Goal: Find specific page/section: Find specific page/section

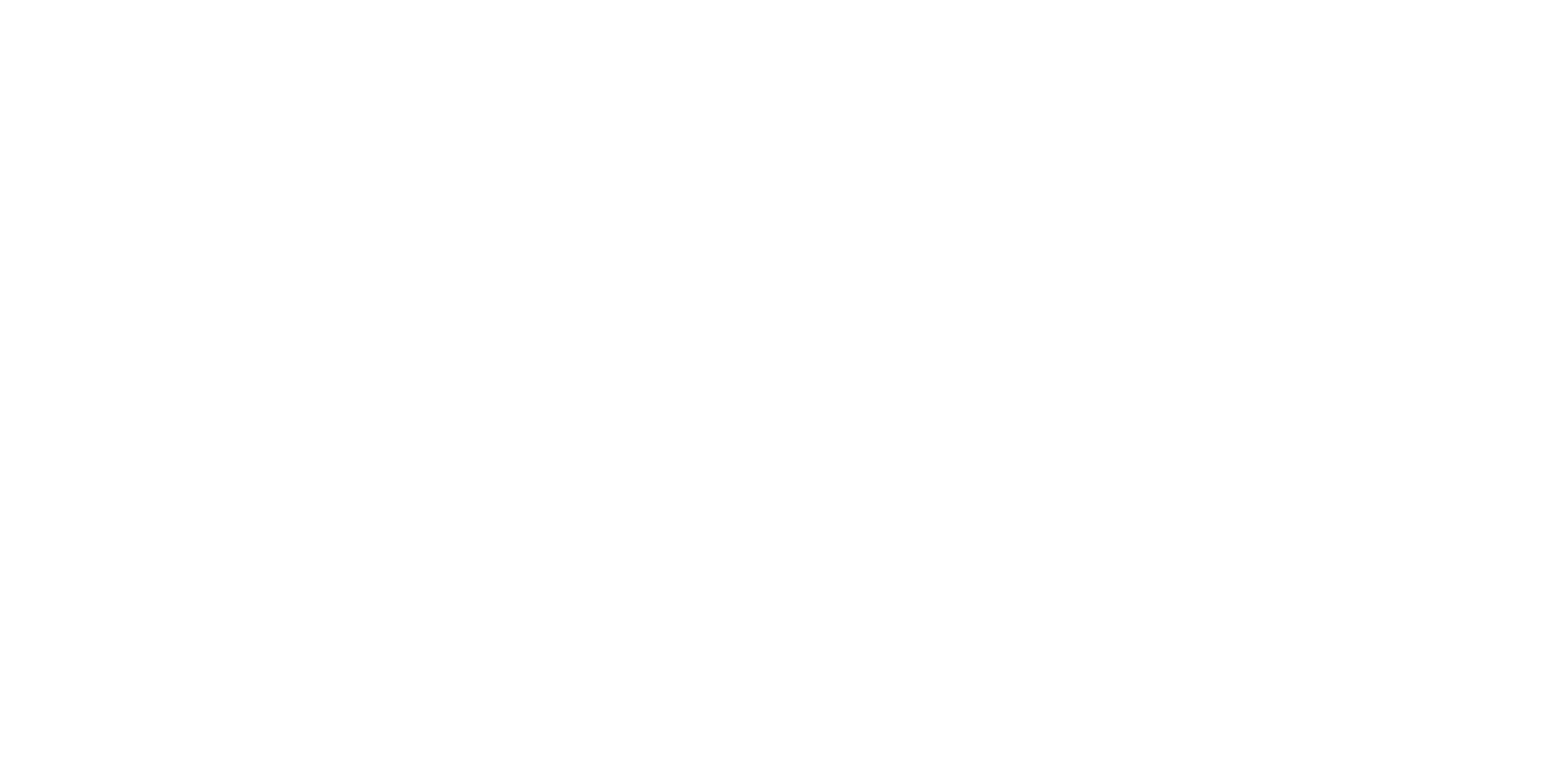
select select
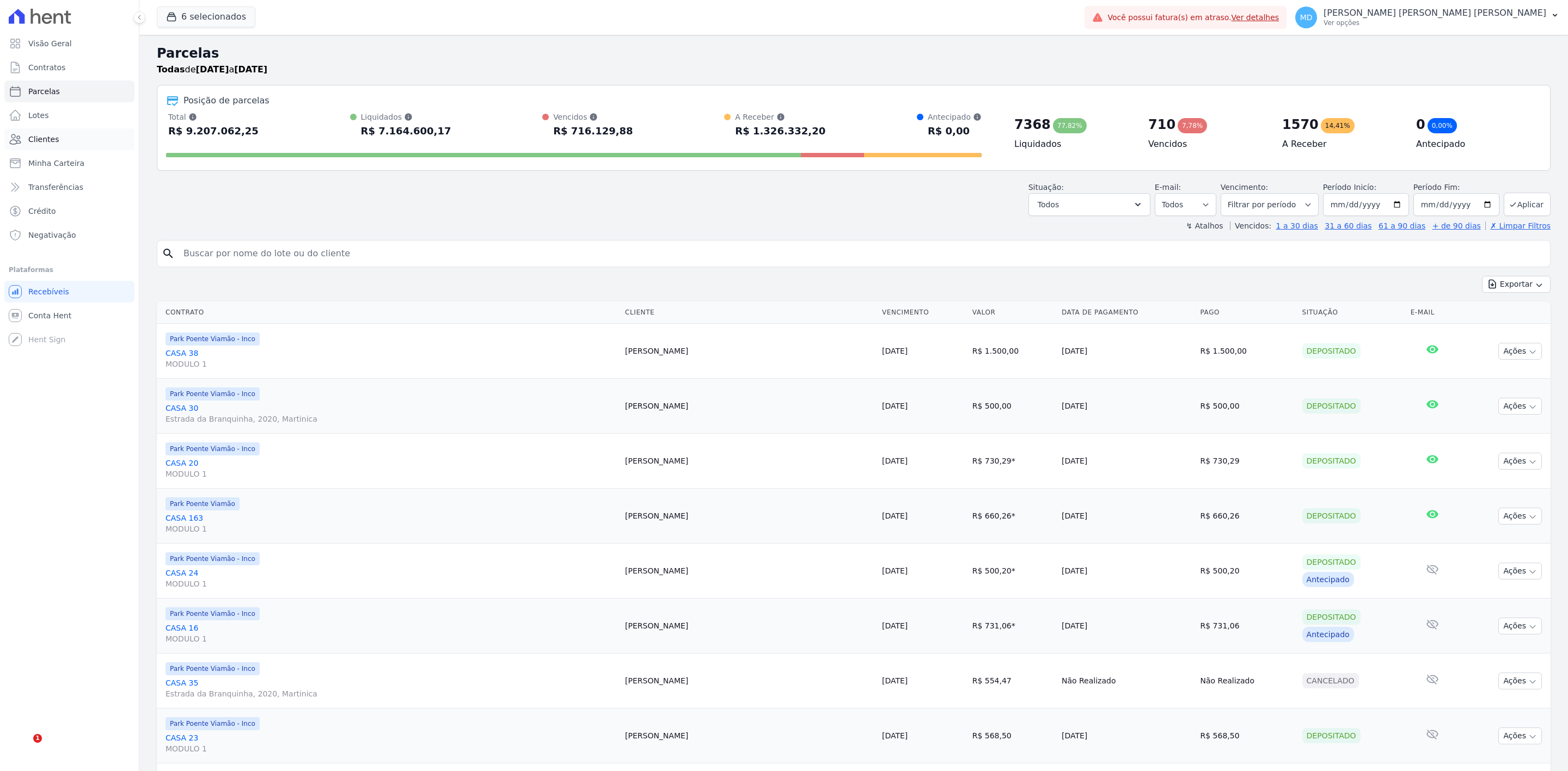
click at [88, 139] on link "Clientes" at bounding box center [69, 139] width 130 height 22
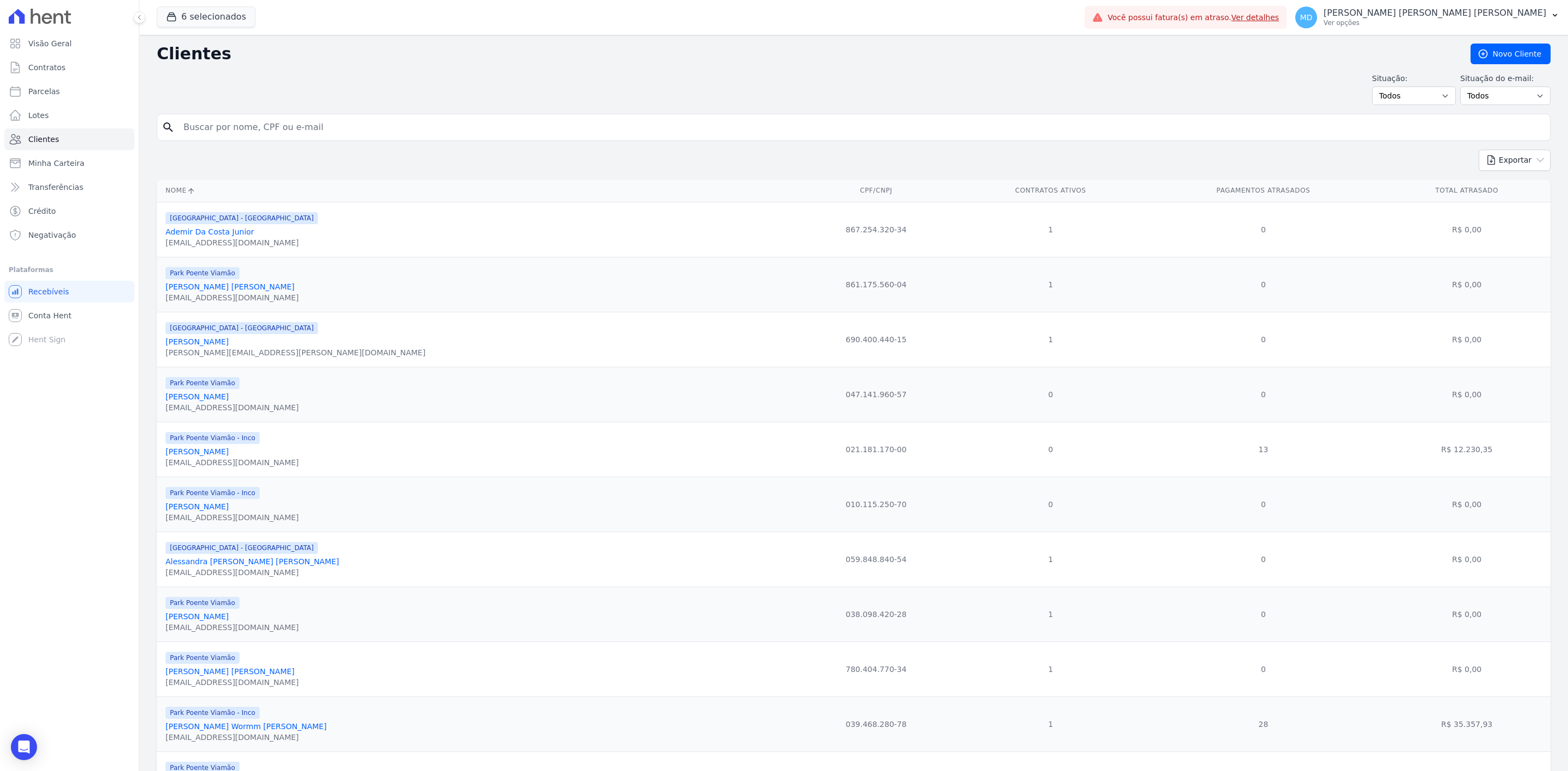
click at [300, 127] on input "search" at bounding box center [861, 127] width 1369 height 22
type input "dionela"
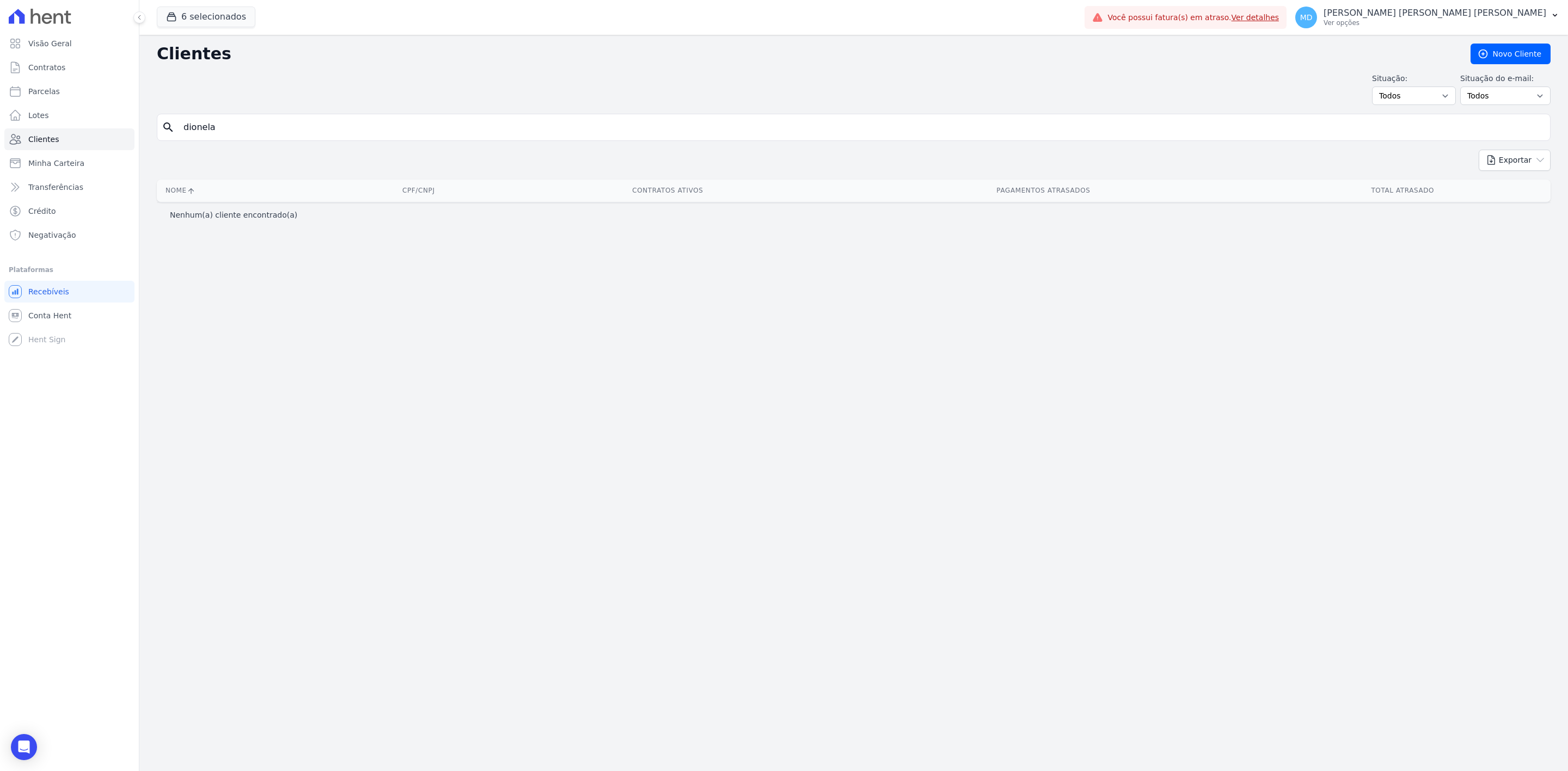
click at [300, 127] on input "dionela" at bounding box center [861, 127] width 1369 height 22
type input "dione"
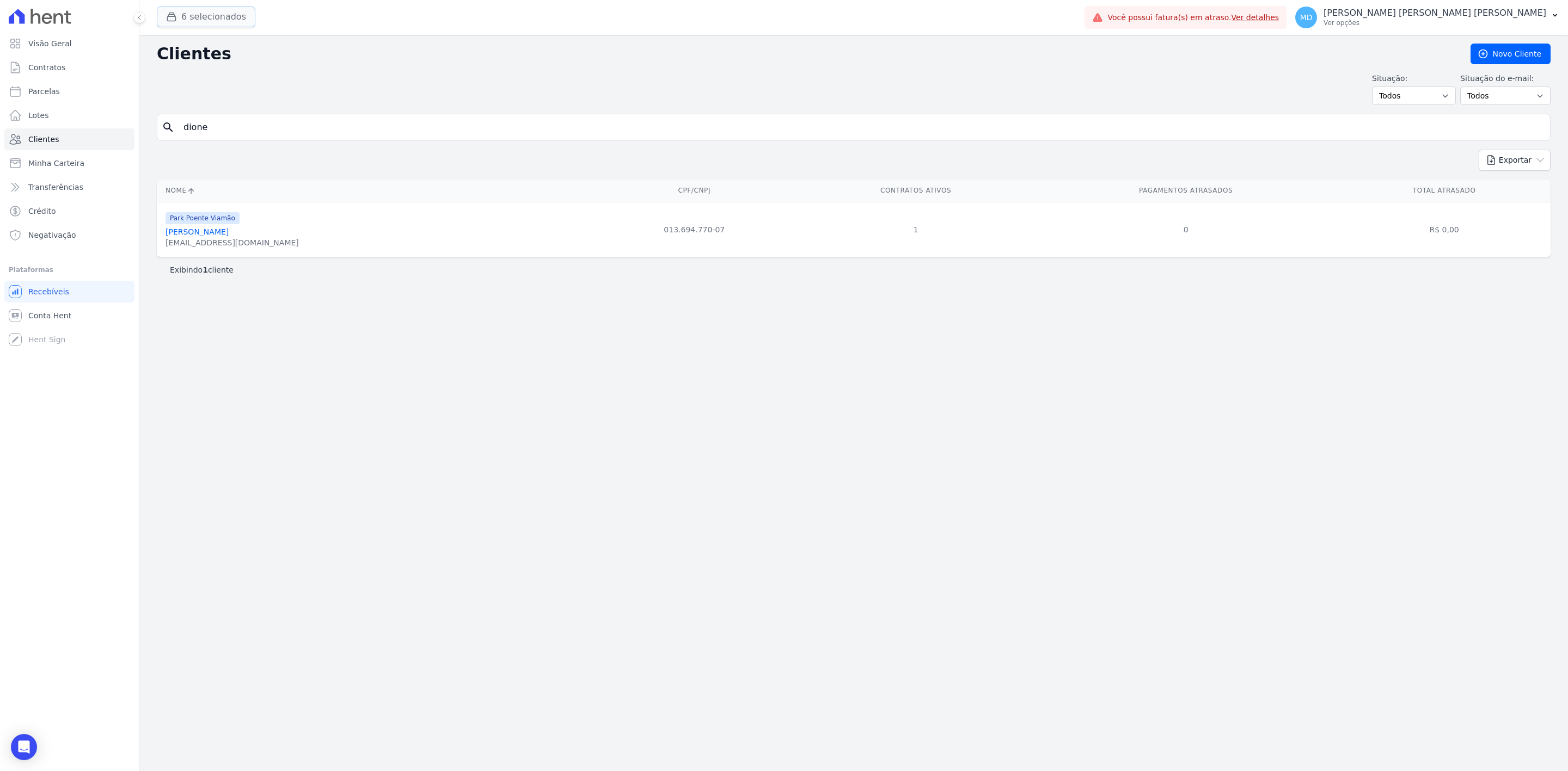
click at [230, 24] on button "6 selecionados" at bounding box center [206, 16] width 98 height 21
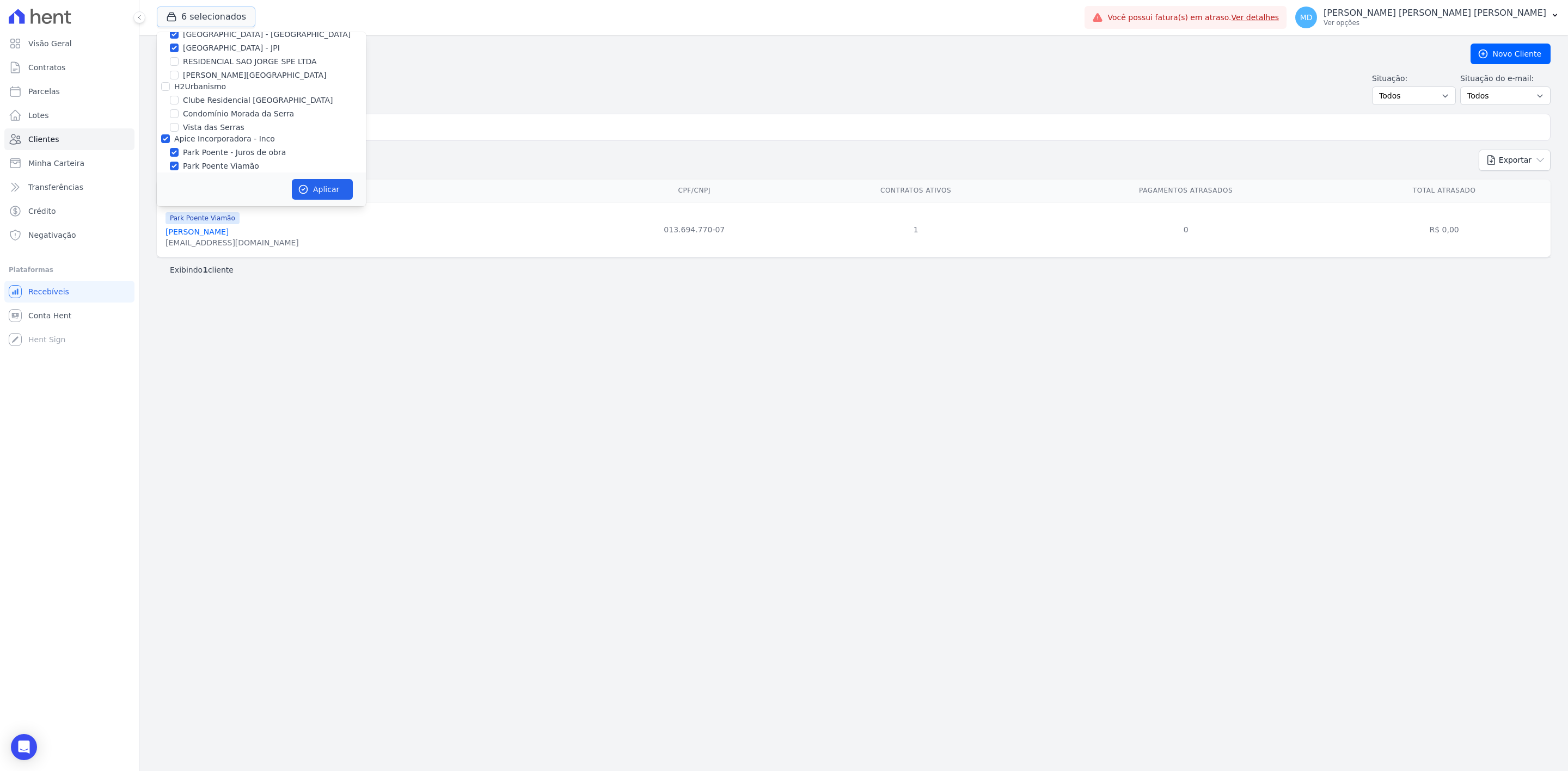
scroll to position [61, 0]
drag, startPoint x: 946, startPoint y: 569, endPoint x: 955, endPoint y: 562, distance: 11.4
click at [949, 568] on div "Clientes [GEOGRAPHIC_DATA] Situação: Todos Adimplentes Inadimplentes Situação d…" at bounding box center [853, 403] width 1428 height 736
